Goal: Information Seeking & Learning: Check status

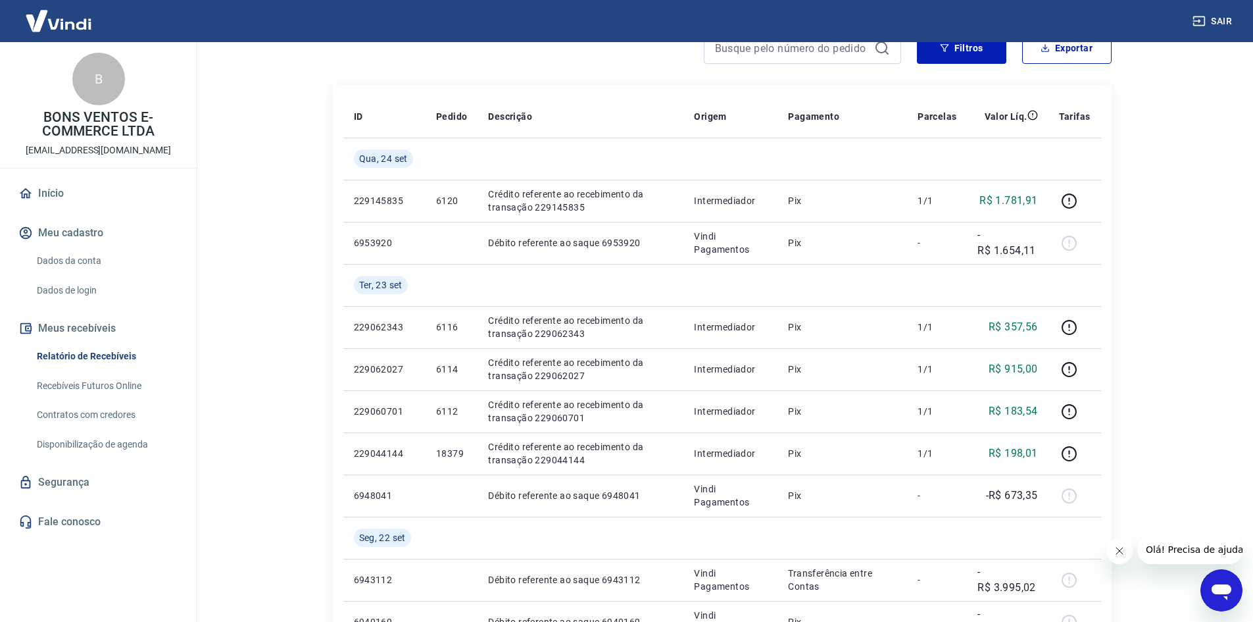
scroll to position [197, 0]
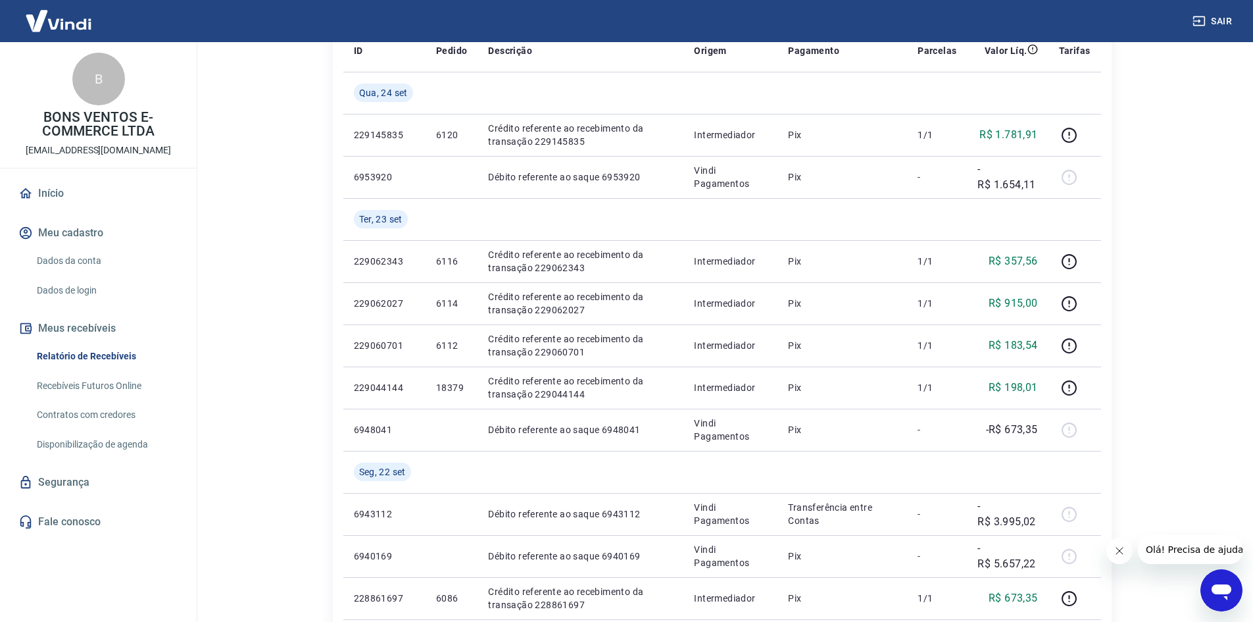
click at [233, 134] on main "Início / Meus Recebíveis / Relatório de Recebíveis Relatório de Recebíveis Saib…" at bounding box center [722, 134] width 1062 height 579
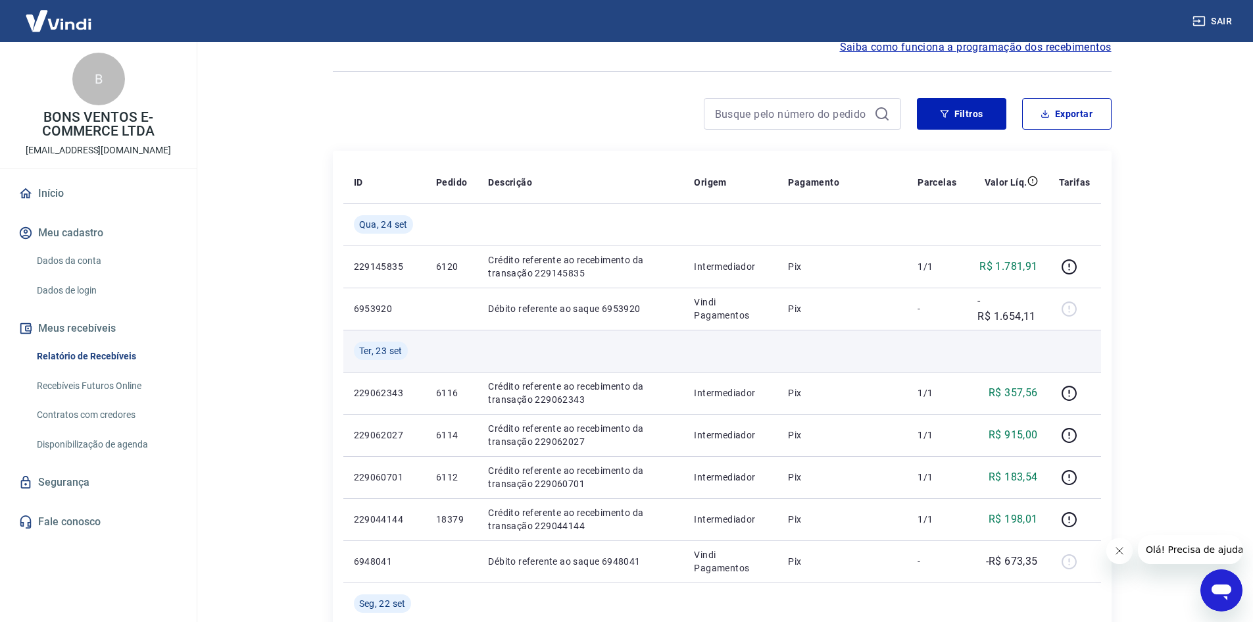
scroll to position [132, 0]
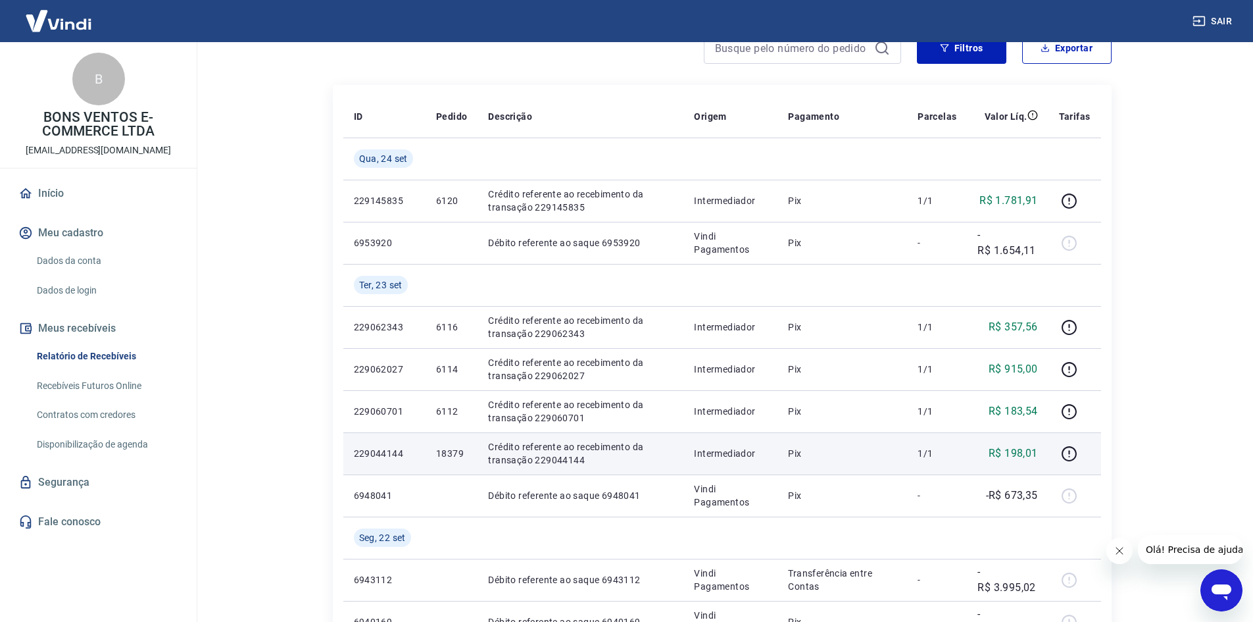
click at [456, 456] on p "18379" at bounding box center [451, 453] width 31 height 13
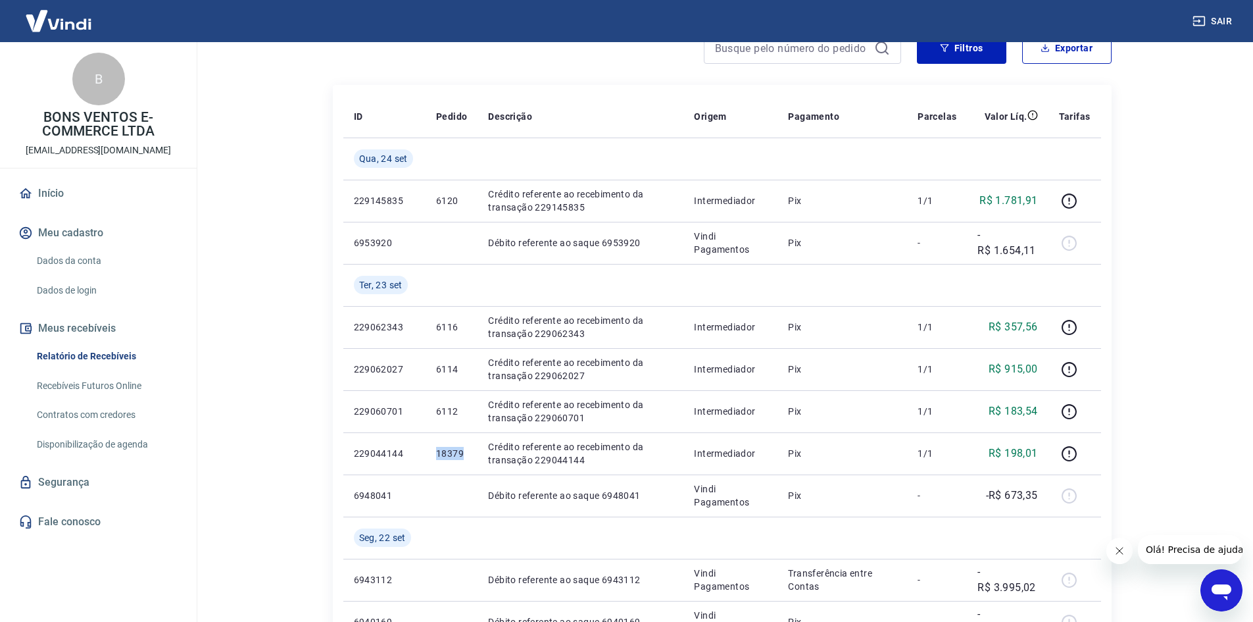
copy p "18379"
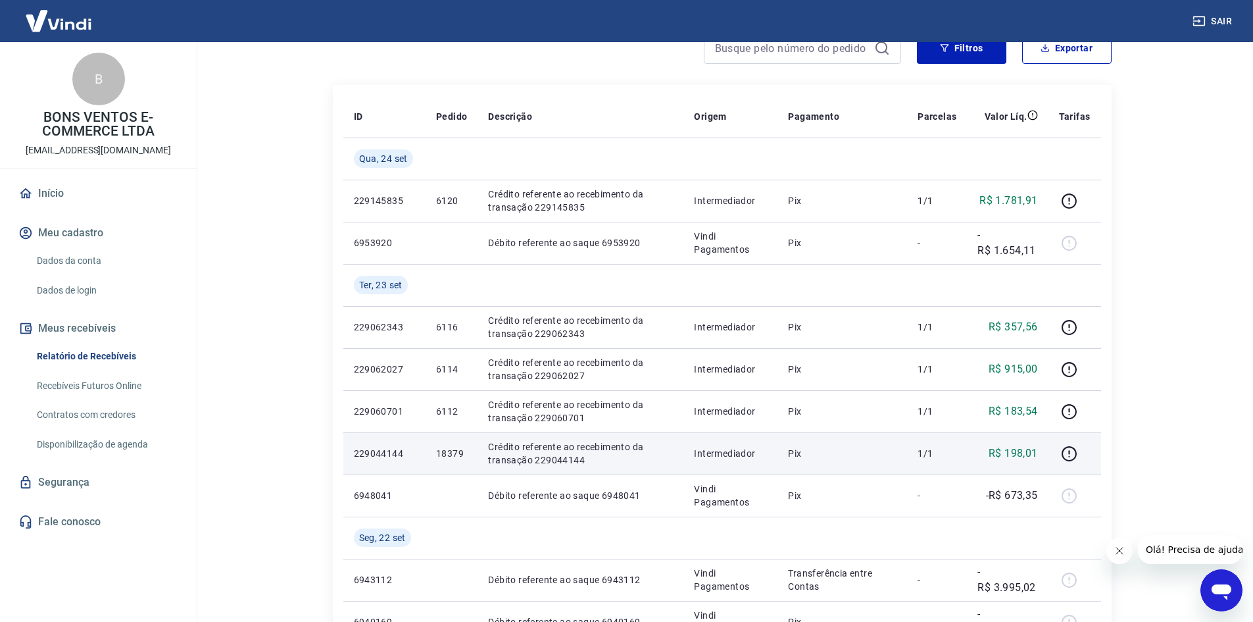
click at [1008, 451] on p "R$ 198,01" at bounding box center [1013, 453] width 49 height 16
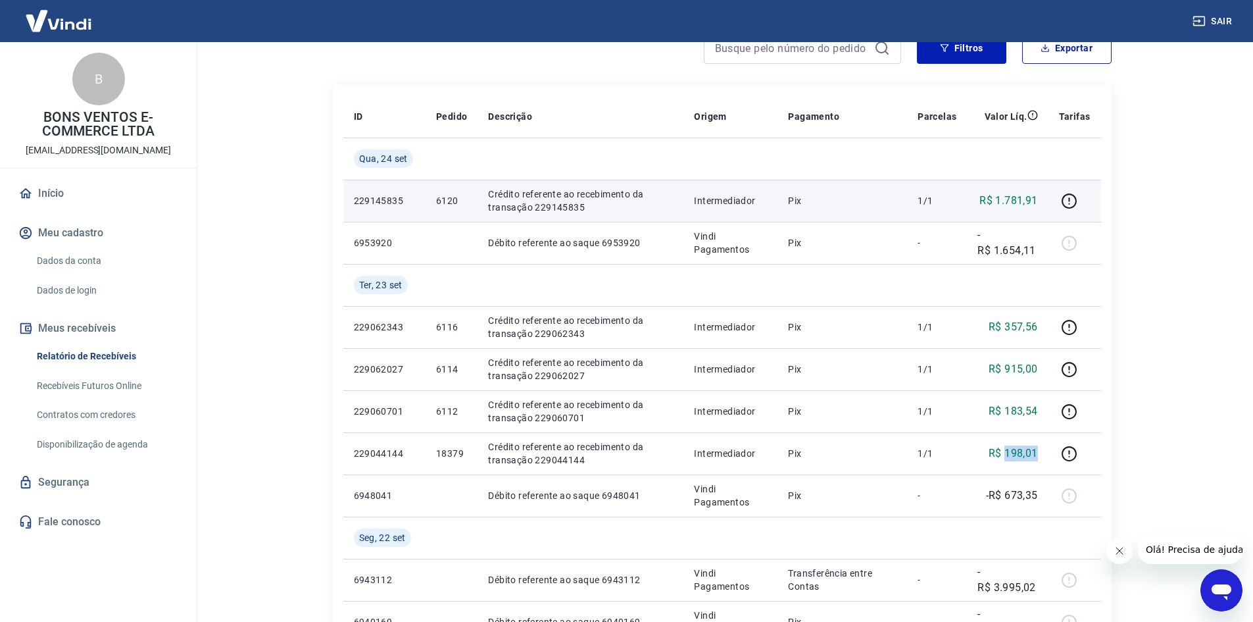
copy p "198,01"
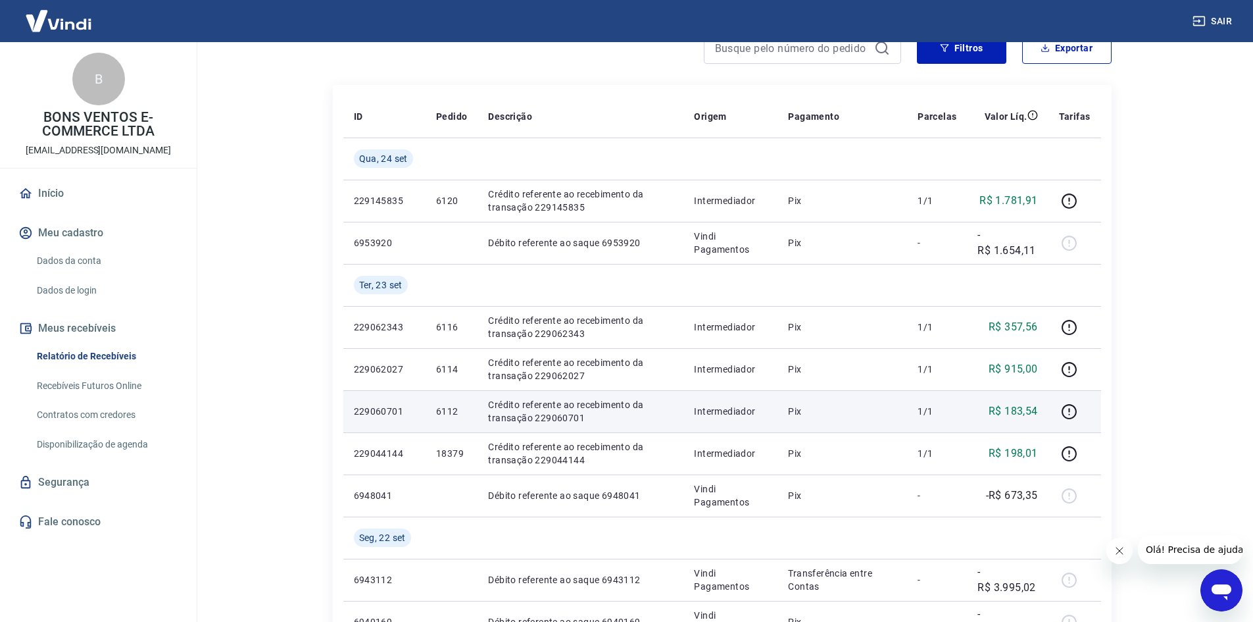
click at [1014, 409] on p "R$ 183,54" at bounding box center [1013, 411] width 49 height 16
click at [433, 408] on td "6112" at bounding box center [452, 411] width 52 height 42
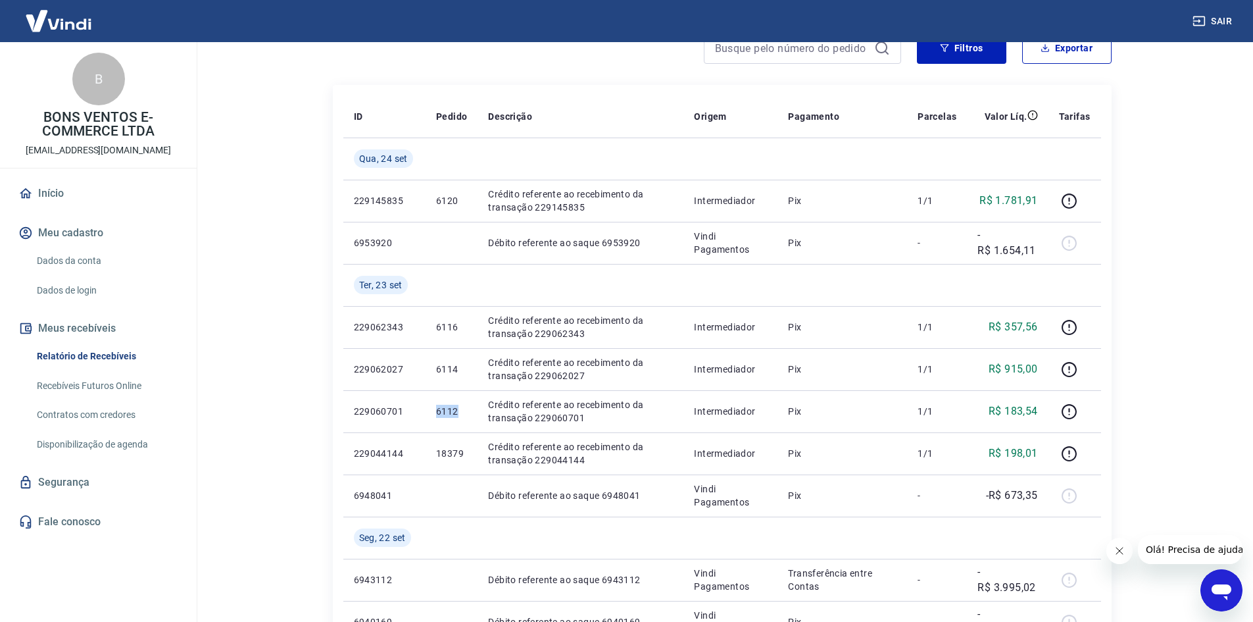
copy p "6112"
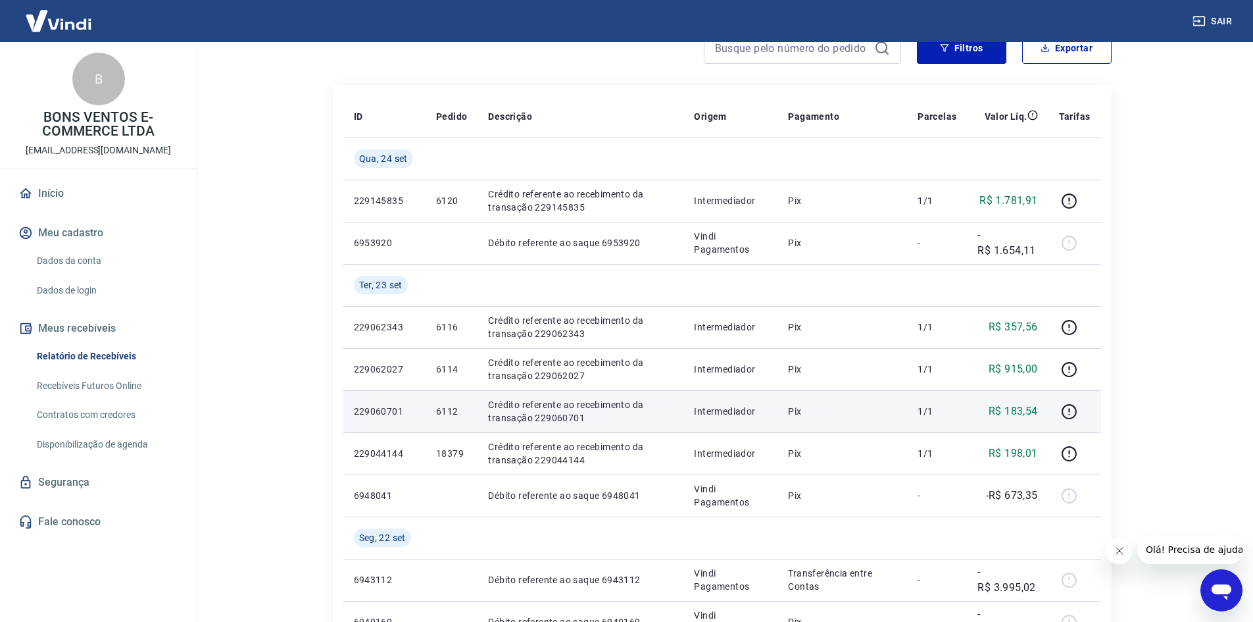
click at [1023, 413] on p "R$ 183,54" at bounding box center [1013, 411] width 49 height 16
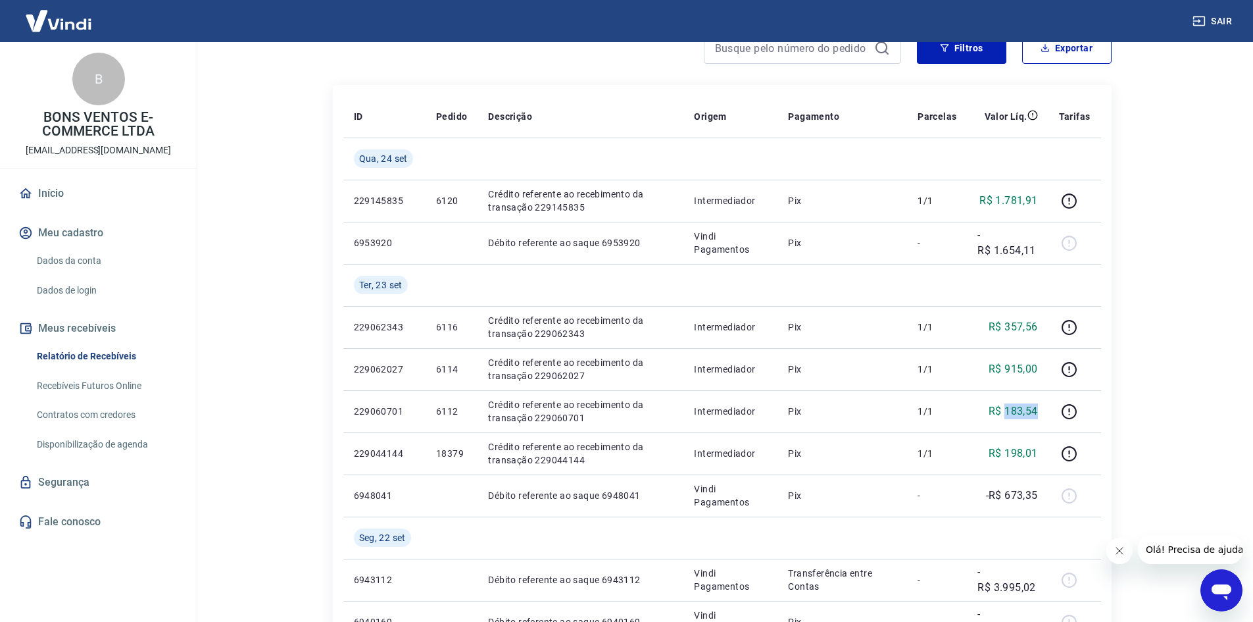
copy p "183,54"
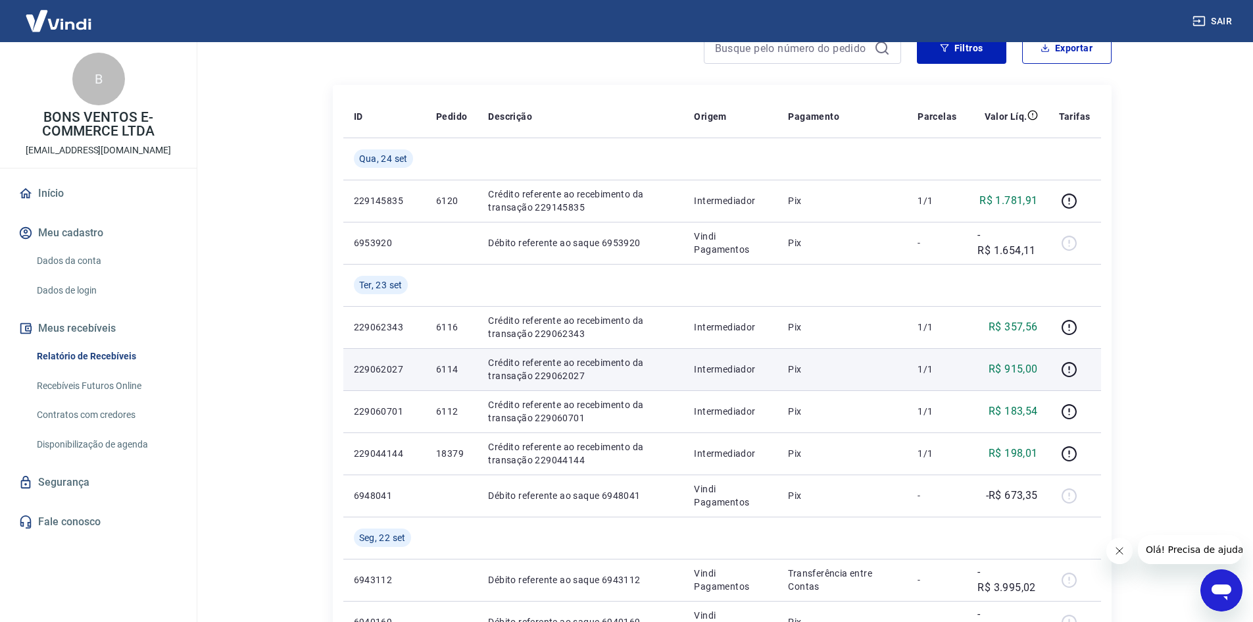
click at [1022, 369] on p "R$ 915,00" at bounding box center [1013, 369] width 49 height 16
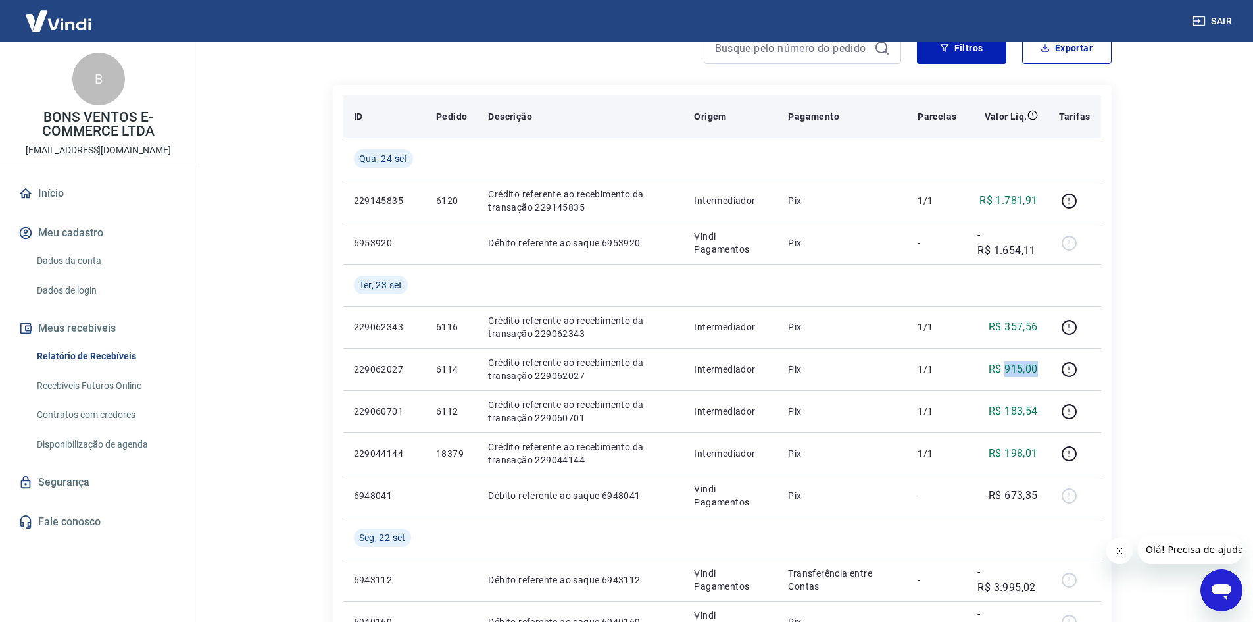
copy p "915,00"
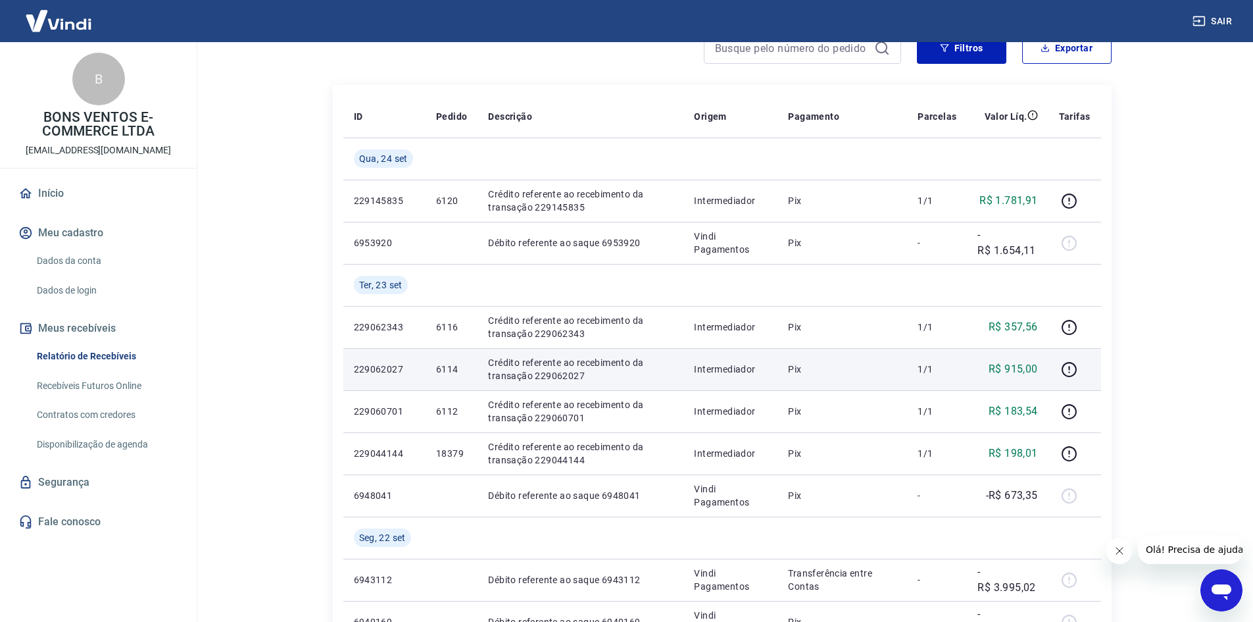
click at [444, 370] on p "6114" at bounding box center [451, 368] width 31 height 13
drag, startPoint x: 444, startPoint y: 370, endPoint x: 408, endPoint y: 350, distance: 41.2
click at [445, 370] on p "6114" at bounding box center [451, 368] width 31 height 13
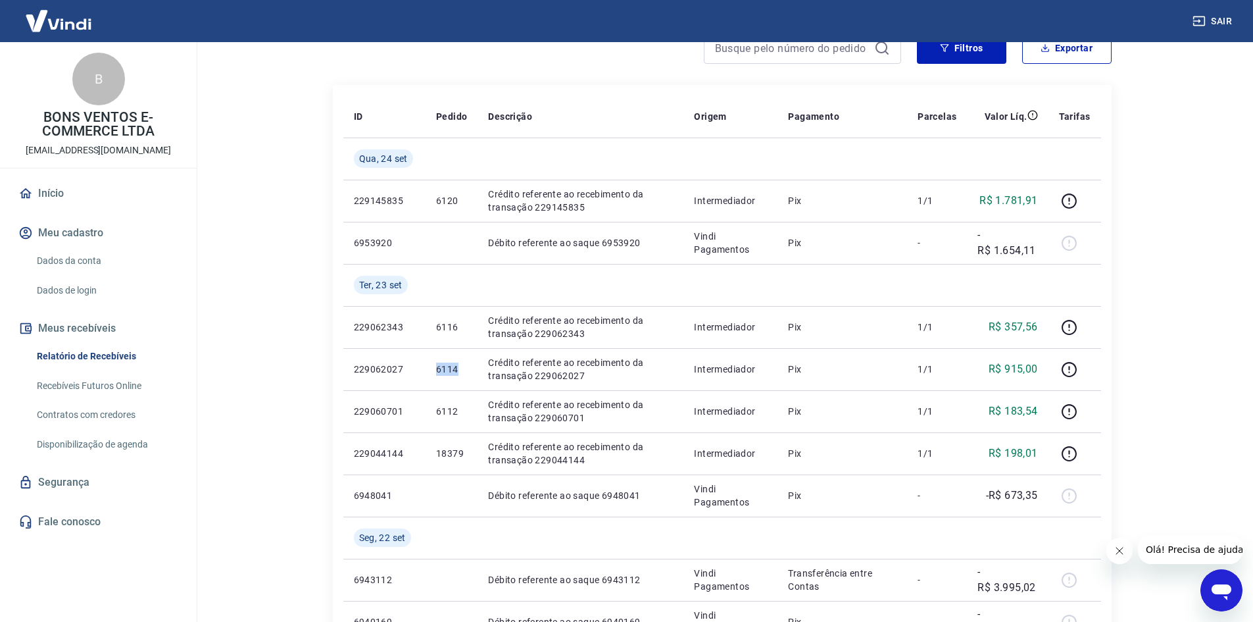
copy p "6114"
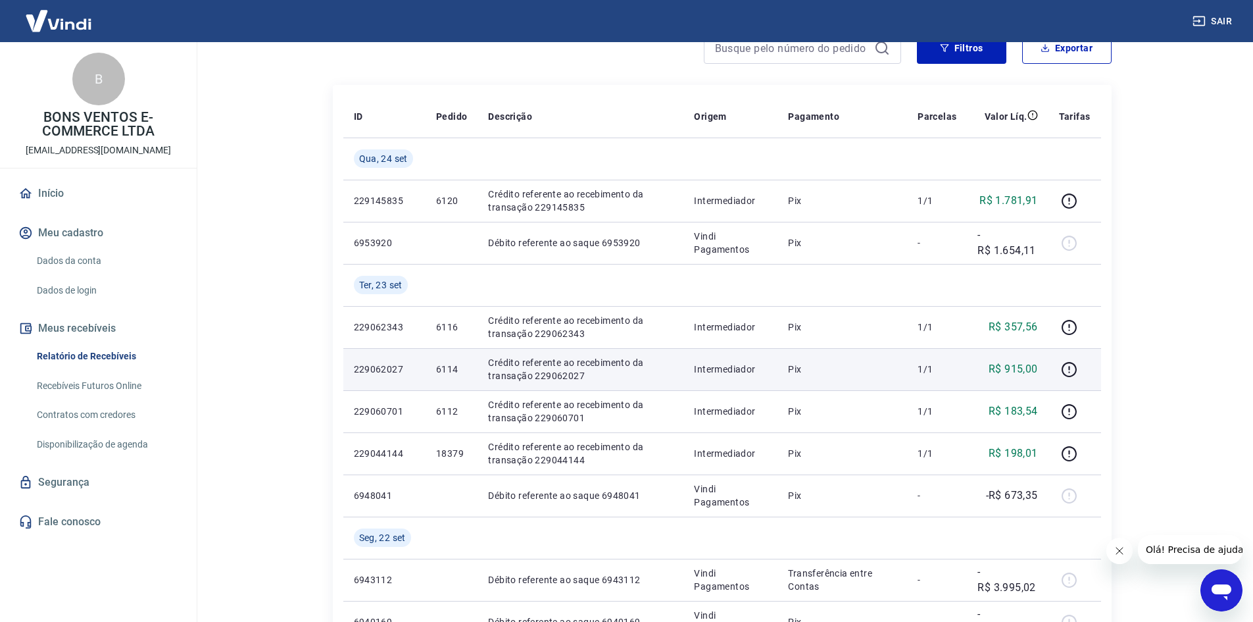
click at [1013, 369] on p "R$ 915,00" at bounding box center [1013, 369] width 49 height 16
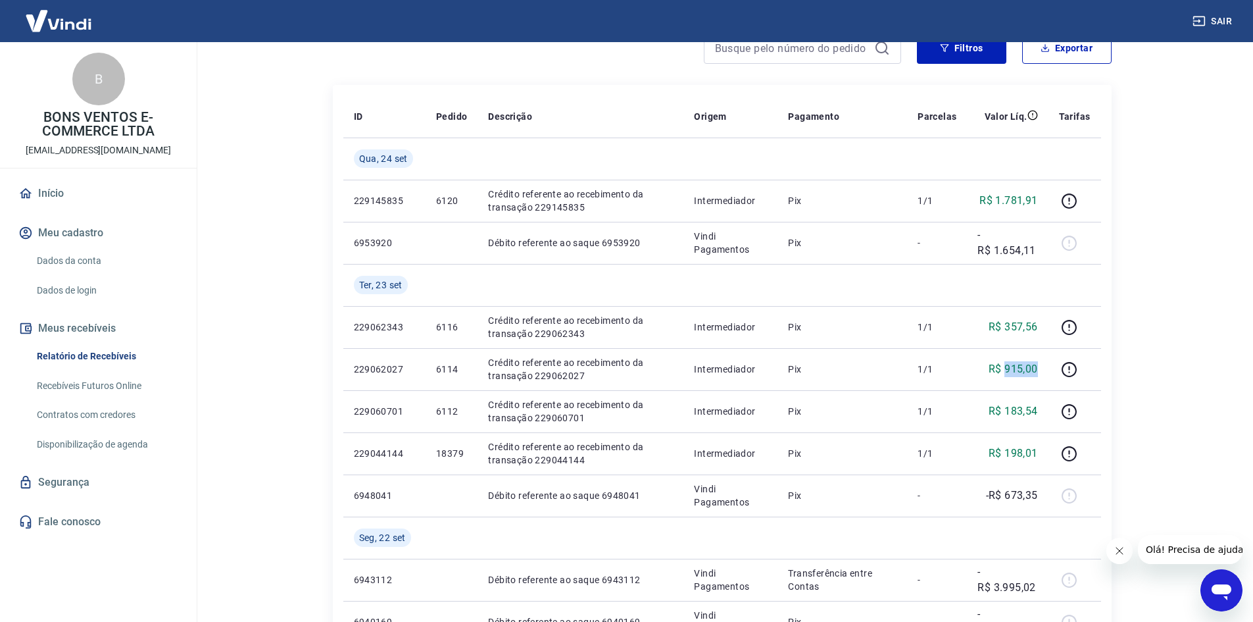
copy p "915,00"
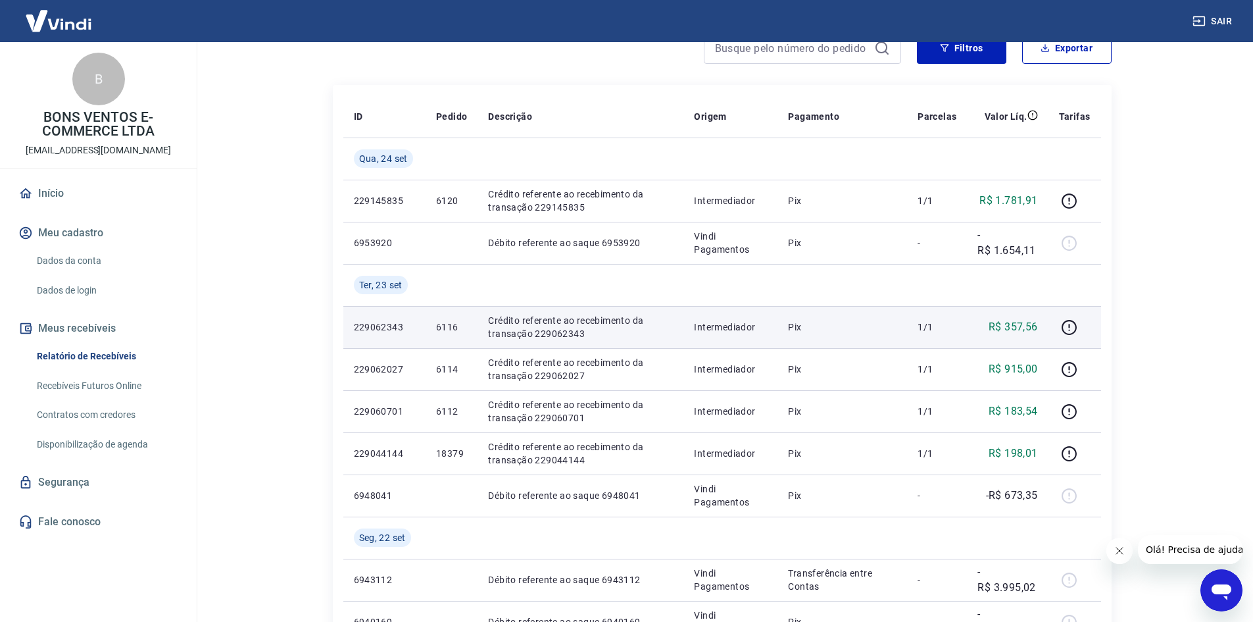
click at [1017, 322] on p "R$ 357,56" at bounding box center [1013, 327] width 49 height 16
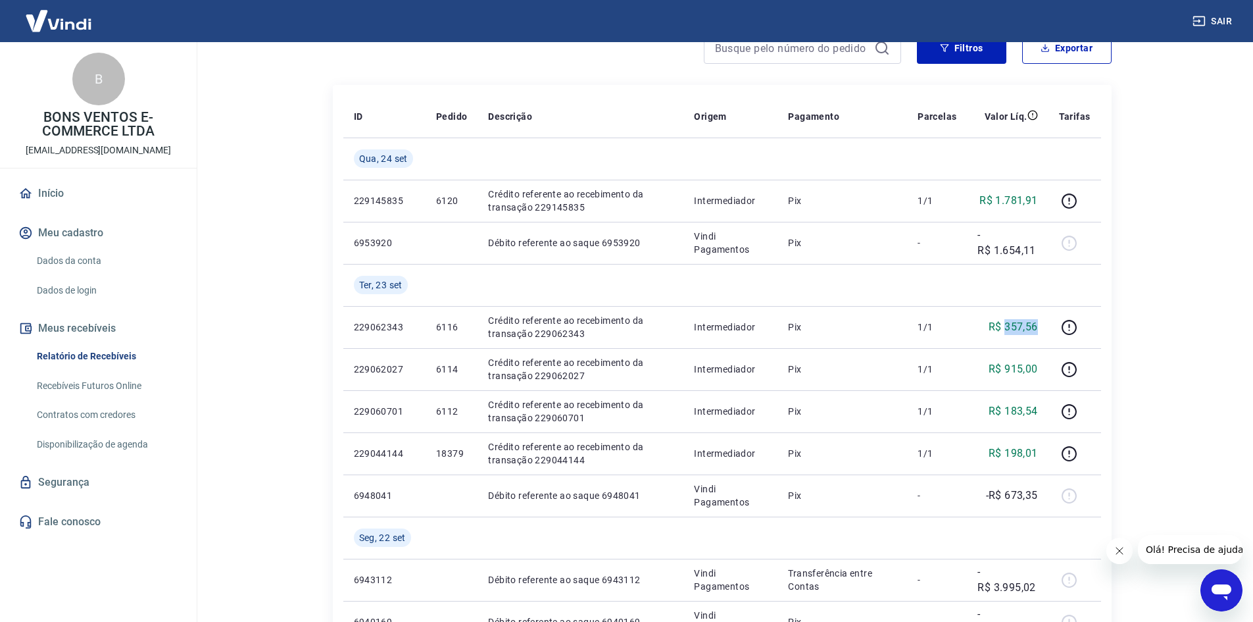
copy p "357,56"
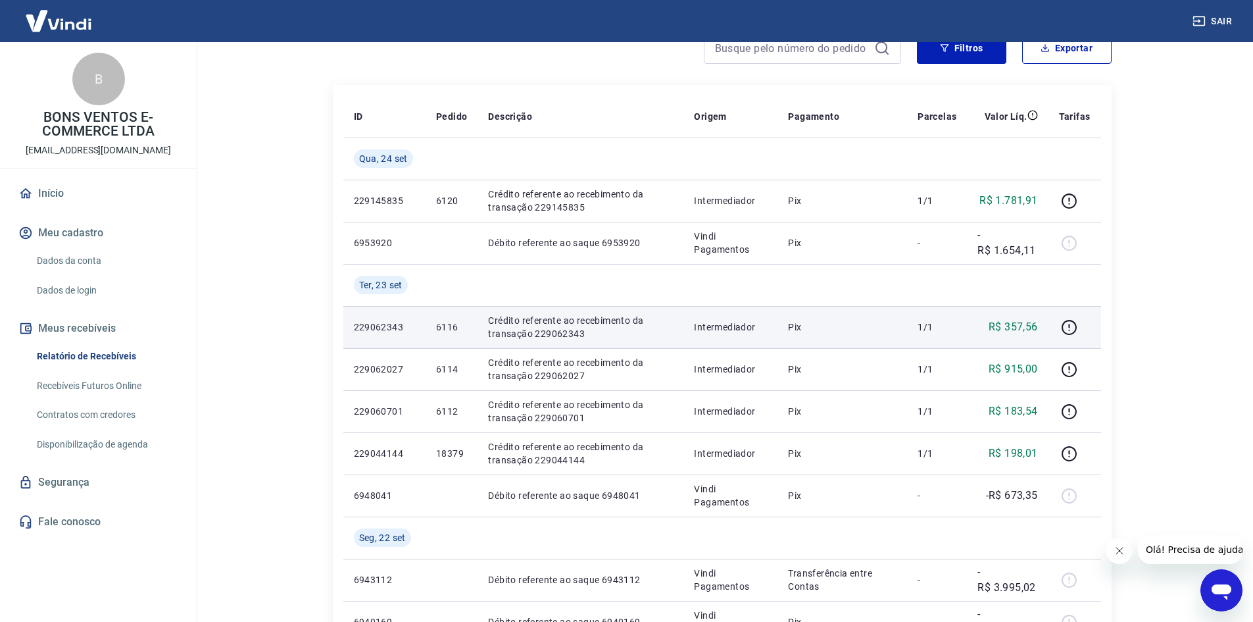
click at [445, 333] on td "6116" at bounding box center [452, 327] width 52 height 42
click at [445, 328] on p "6116" at bounding box center [451, 326] width 31 height 13
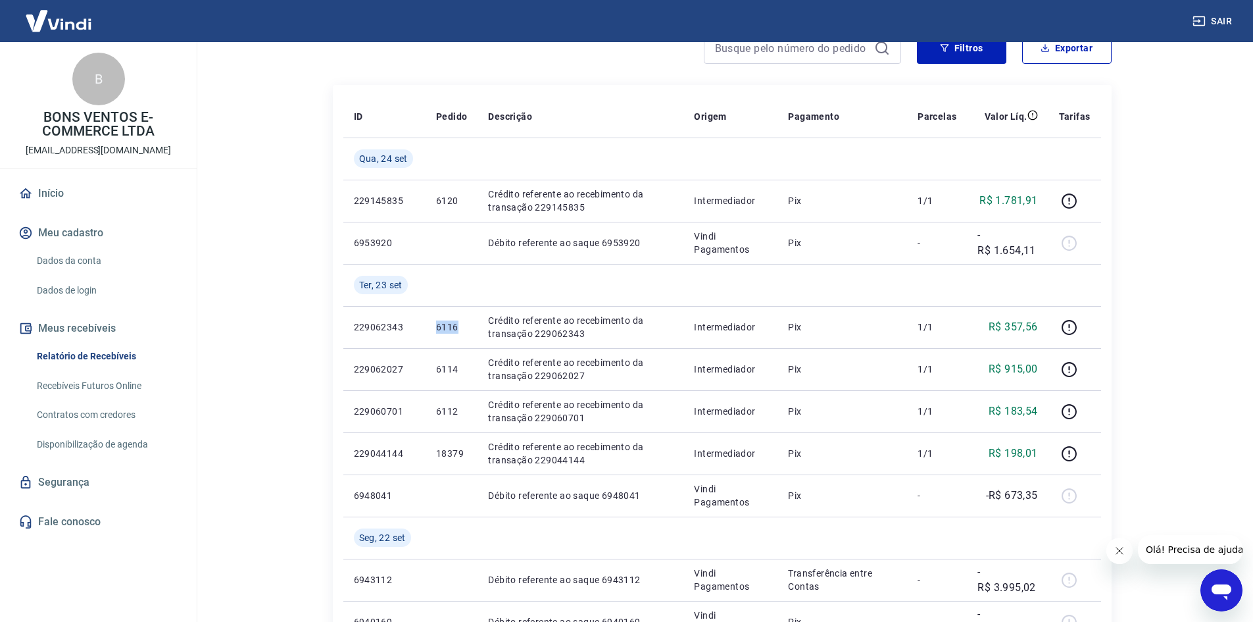
copy p "6116"
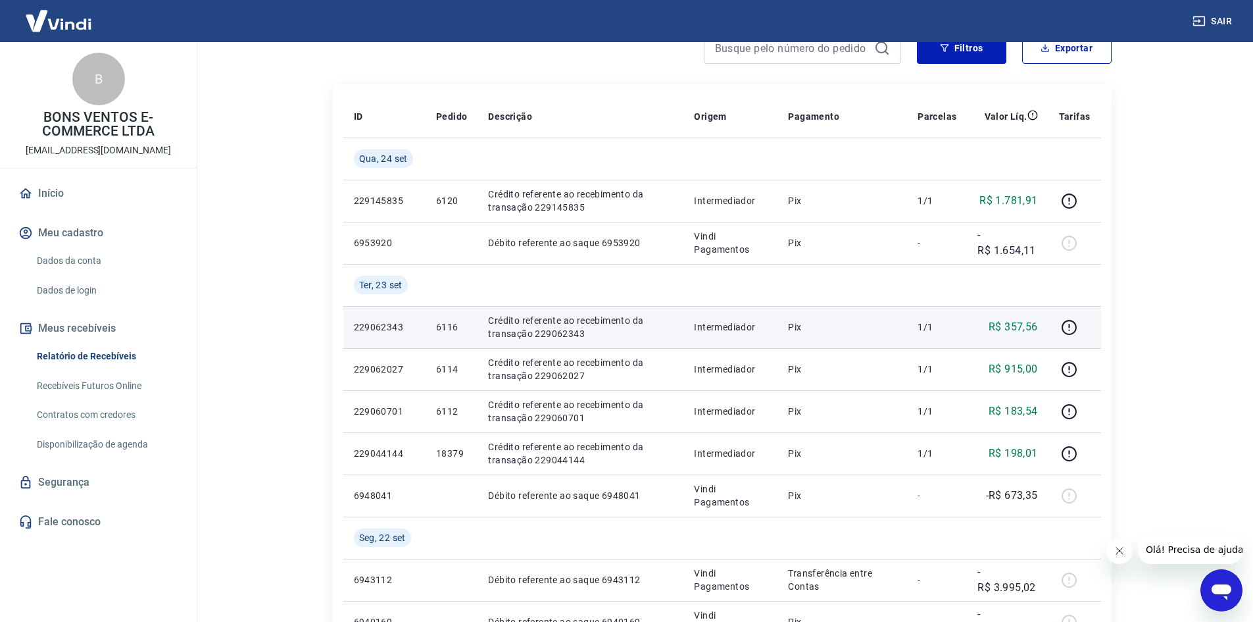
click at [998, 332] on p "R$ 357,56" at bounding box center [1013, 327] width 49 height 16
click at [1000, 331] on p "R$ 357,56" at bounding box center [1013, 327] width 49 height 16
click at [1024, 325] on p "R$ 357,56" at bounding box center [1013, 327] width 49 height 16
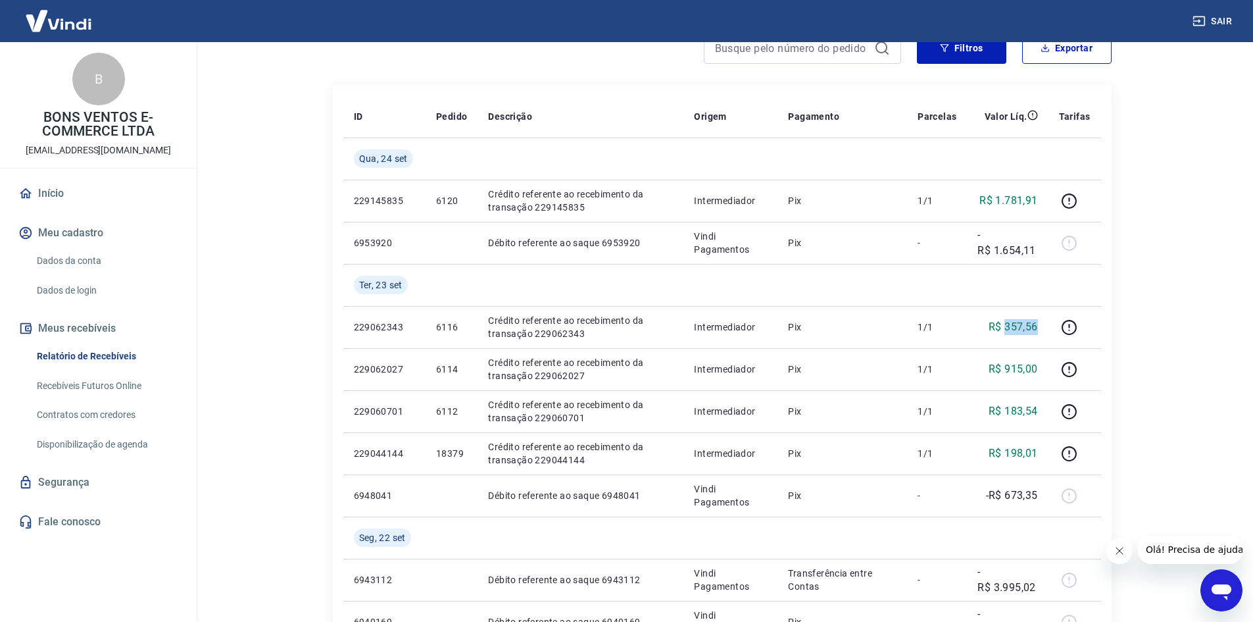
copy p "357,56"
